Goal: Information Seeking & Learning: Learn about a topic

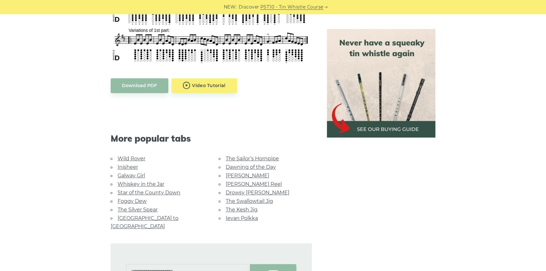
scroll to position [372, 0]
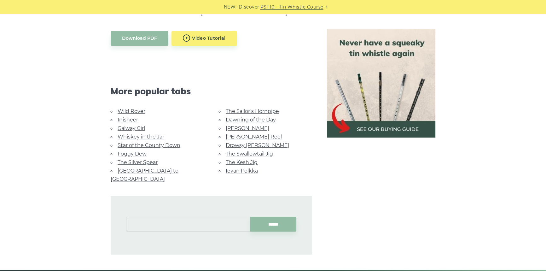
click at [178, 217] on input "text" at bounding box center [188, 224] width 124 height 15
click at [135, 108] on link "Wild Rover" at bounding box center [132, 111] width 28 height 6
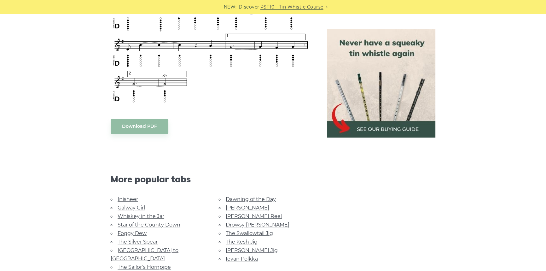
scroll to position [631, 0]
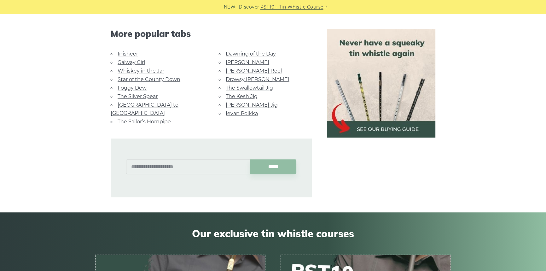
click at [143, 119] on link "The Sailor’s Hornpipe" at bounding box center [144, 122] width 53 height 6
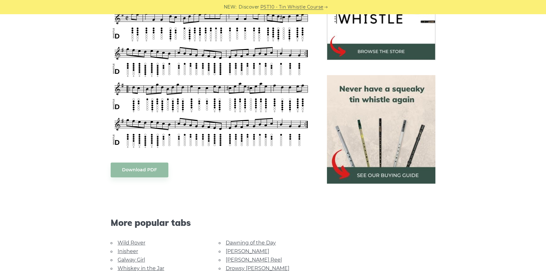
scroll to position [372, 0]
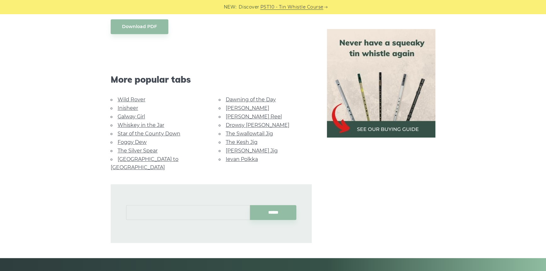
click at [185, 207] on input "text" at bounding box center [188, 212] width 124 height 15
click at [161, 216] on li "Banish Misfortune" at bounding box center [188, 219] width 116 height 8
type input "**********"
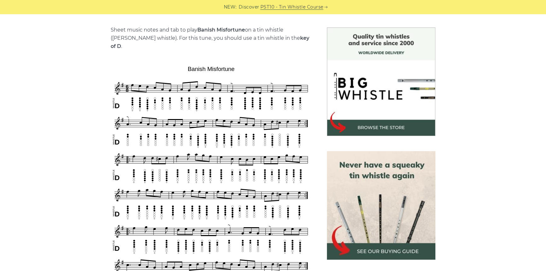
scroll to position [143, 0]
